Goal: Task Accomplishment & Management: Manage account settings

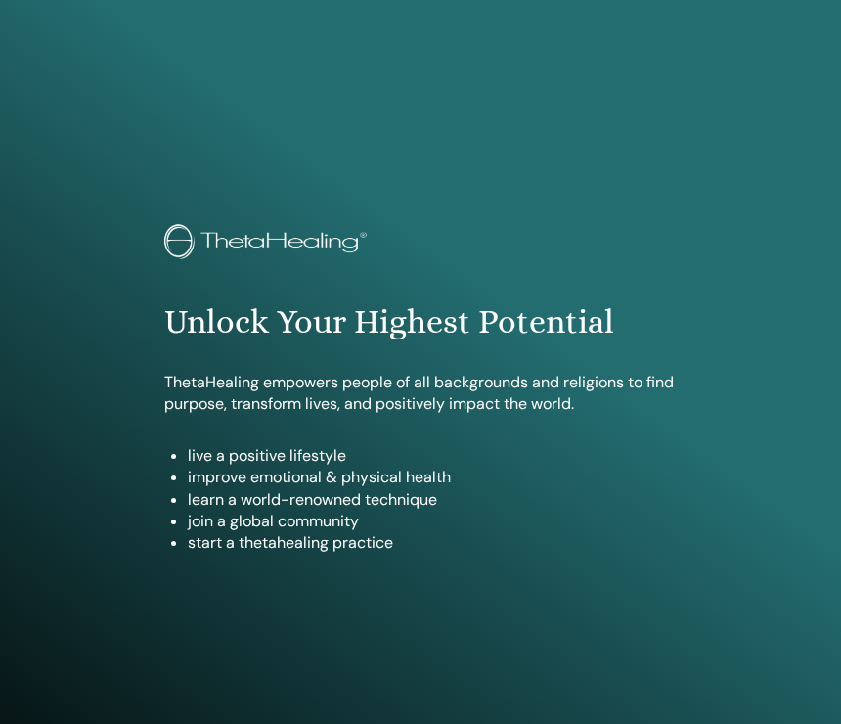
scroll to position [1011, 0]
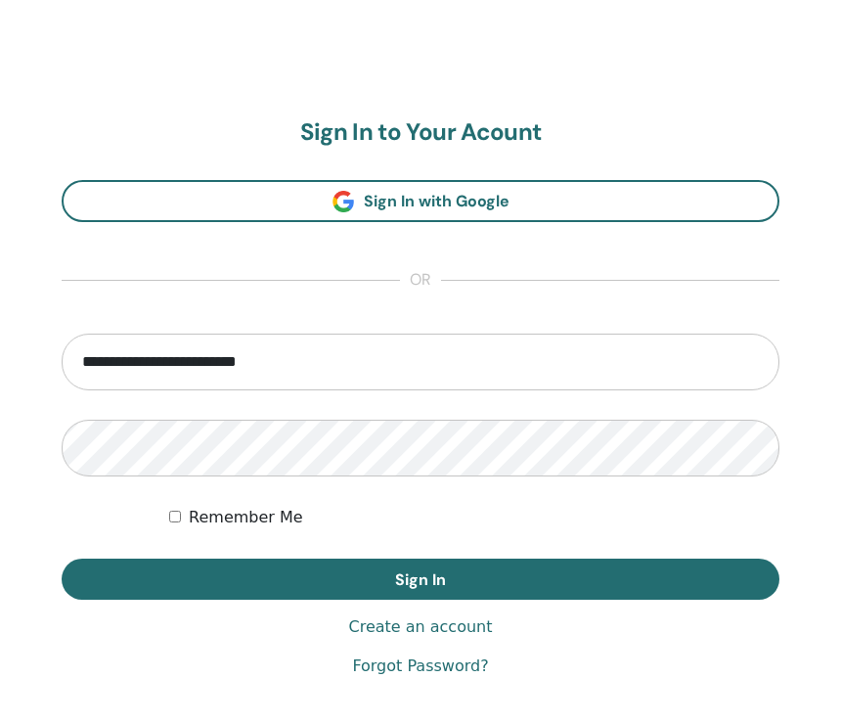
type input "**********"
click at [421, 578] on button "Sign In" at bounding box center [421, 579] width 718 height 41
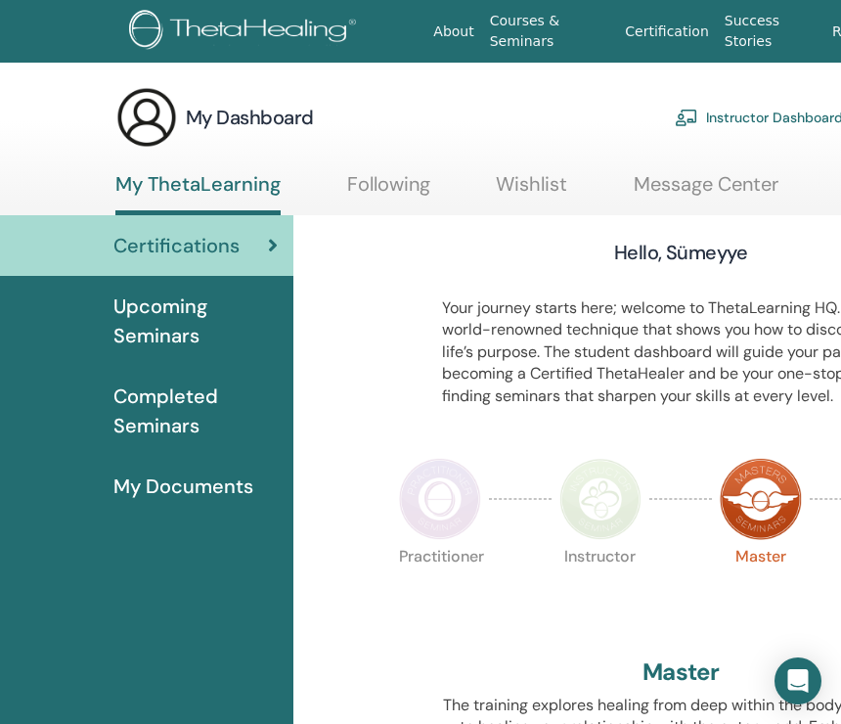
click at [779, 118] on link "Instructor Dashboard" at bounding box center [759, 117] width 168 height 43
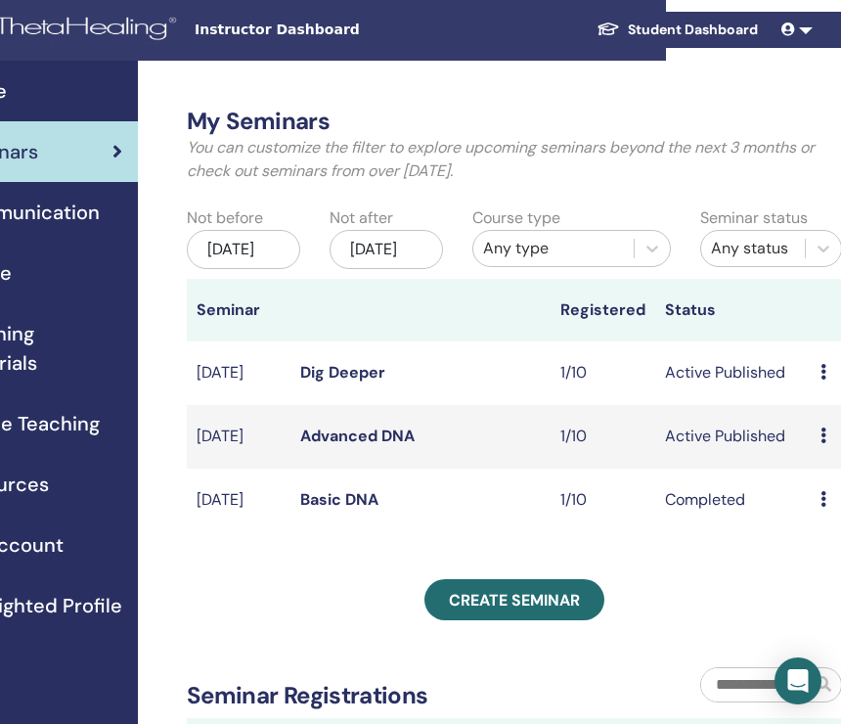
scroll to position [2, 301]
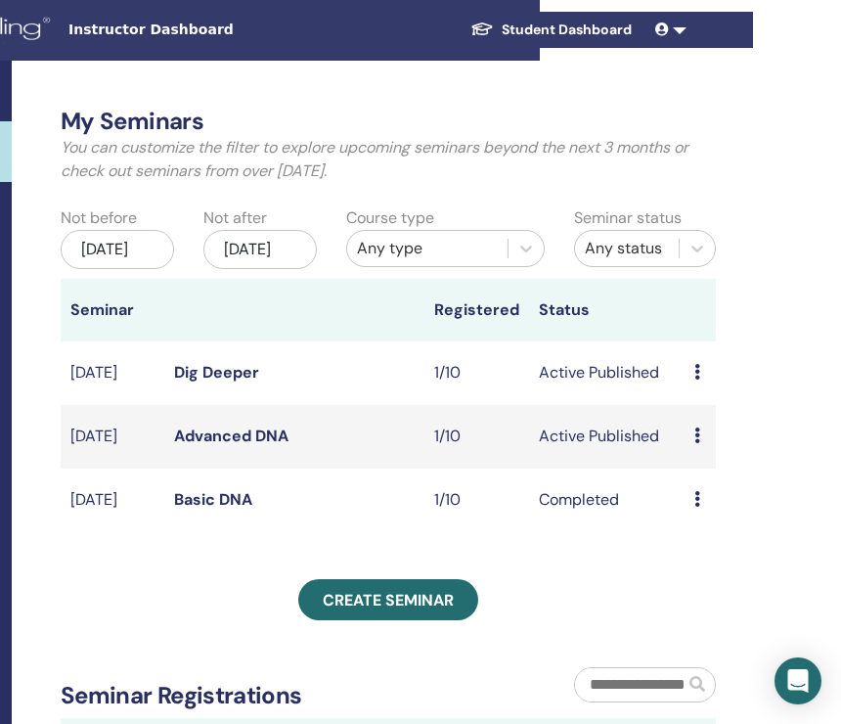
click at [694, 458] on td "Preview Edit Attendees Cancel" at bounding box center [700, 437] width 31 height 64
click at [697, 443] on icon at bounding box center [698, 436] width 6 height 16
click at [695, 527] on link "Attendees" at bounding box center [715, 531] width 74 height 21
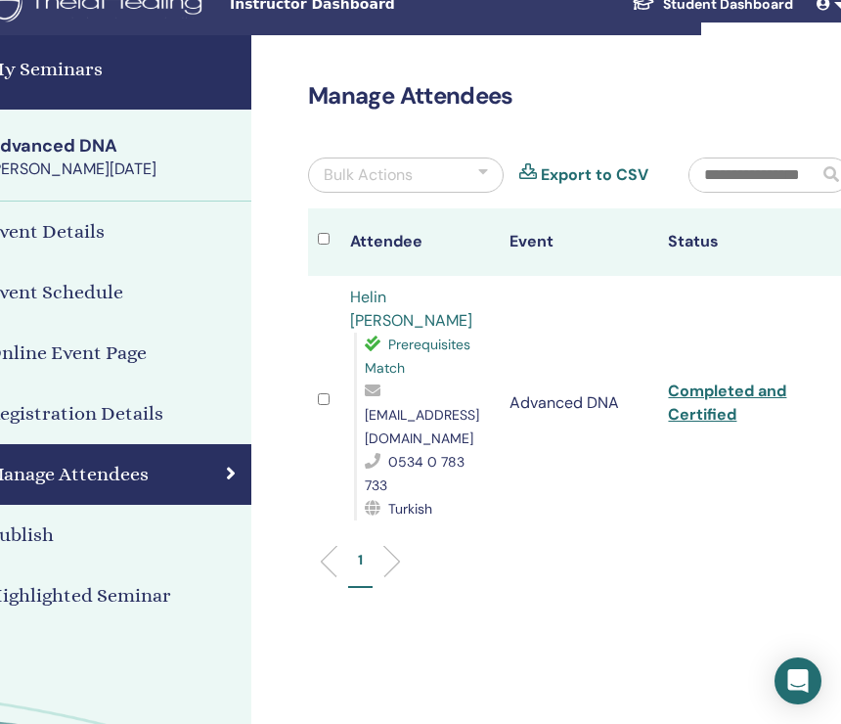
scroll to position [28, 147]
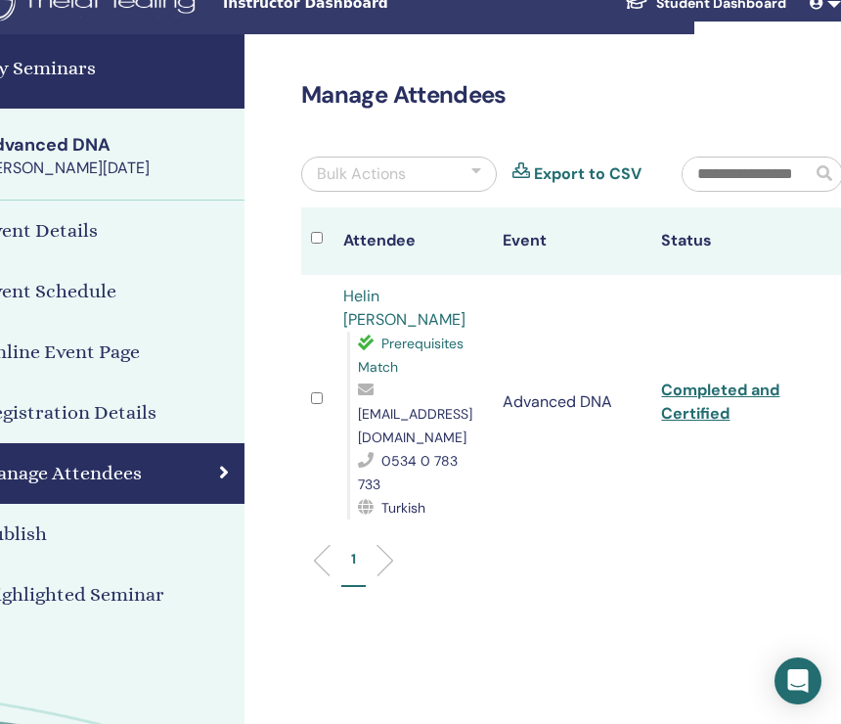
click at [745, 367] on td "Completed and Certified" at bounding box center [731, 402] width 159 height 254
click at [734, 380] on link "Completed and Certified" at bounding box center [720, 402] width 118 height 44
